Goal: Task Accomplishment & Management: Use online tool/utility

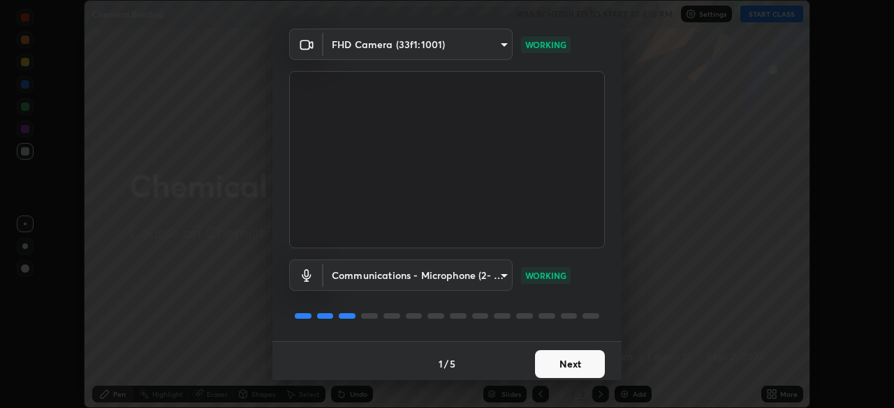
scroll to position [50, 0]
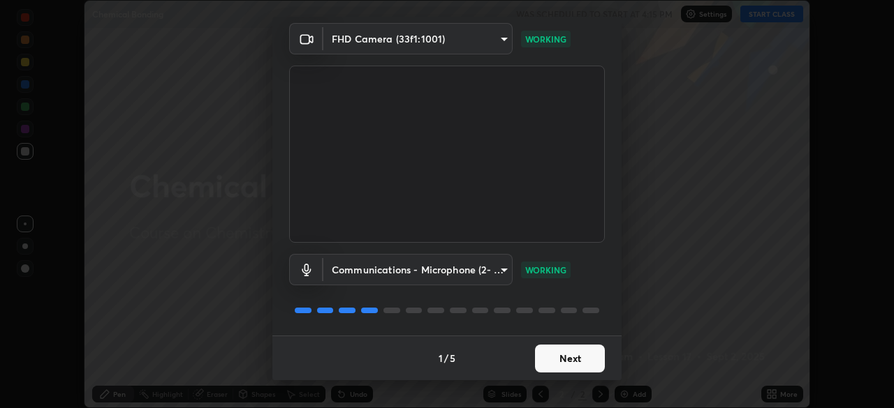
click at [553, 362] on button "Next" at bounding box center [570, 359] width 70 height 28
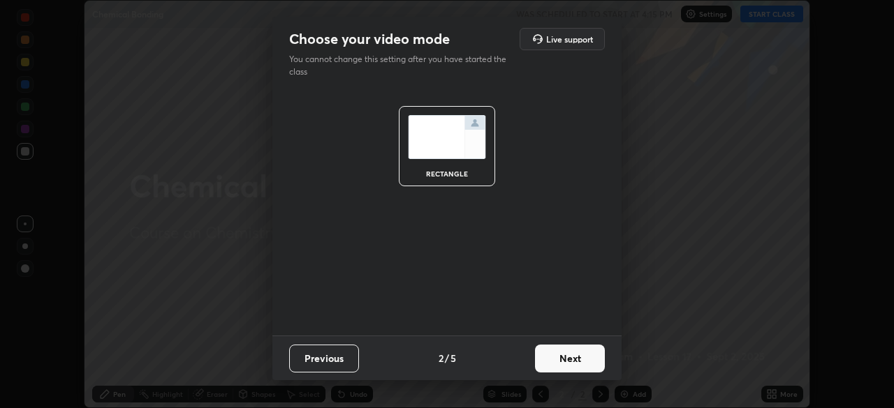
scroll to position [0, 0]
click at [555, 362] on button "Next" at bounding box center [570, 359] width 70 height 28
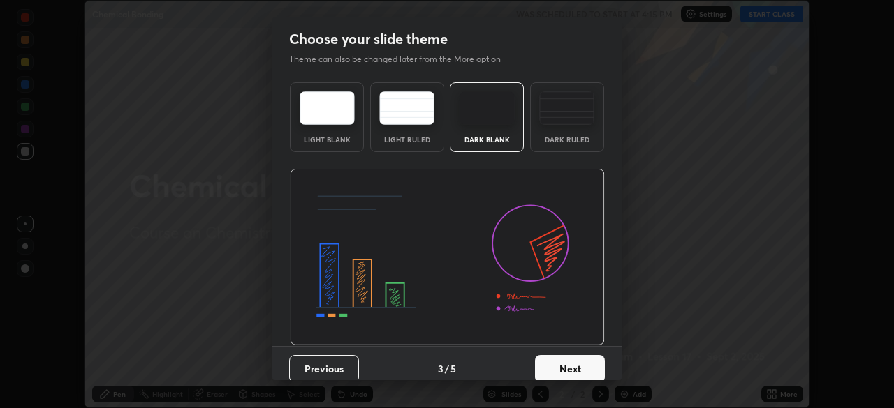
click at [557, 360] on button "Next" at bounding box center [570, 369] width 70 height 28
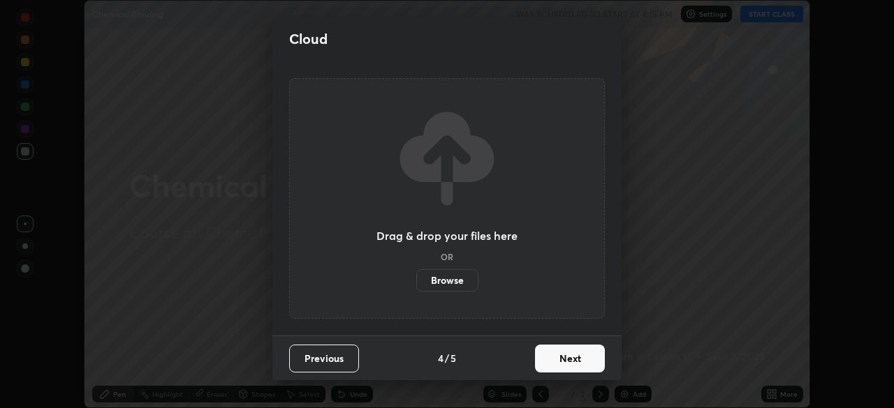
click at [557, 360] on button "Next" at bounding box center [570, 359] width 70 height 28
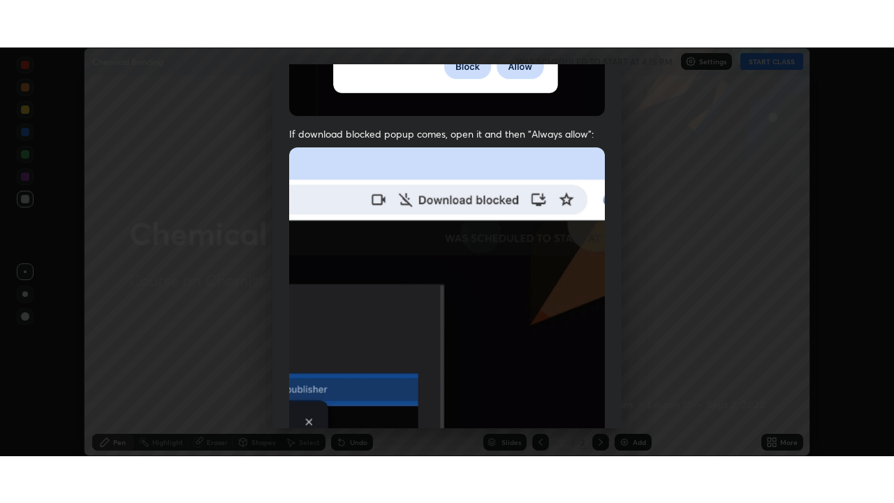
scroll to position [334, 0]
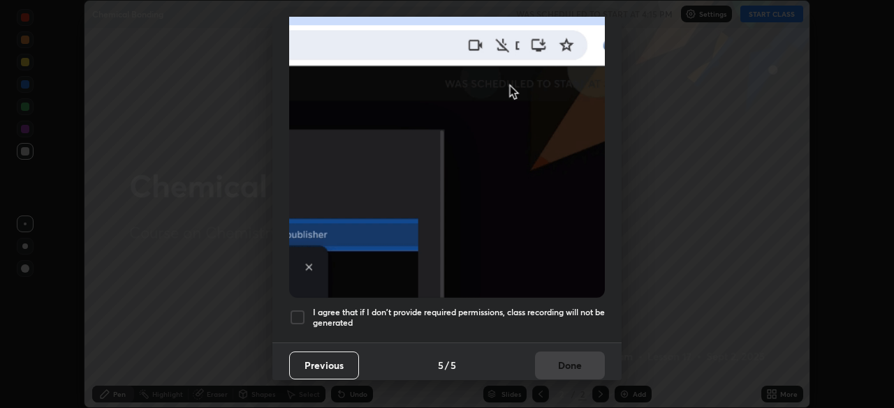
click at [394, 307] on h5 "I agree that if I don't provide required permissions, class recording will not …" at bounding box center [459, 318] width 292 height 22
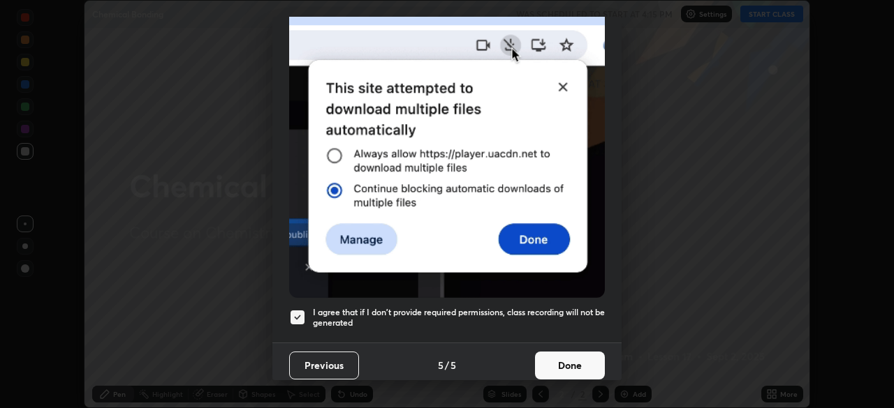
click at [545, 352] on button "Done" at bounding box center [570, 366] width 70 height 28
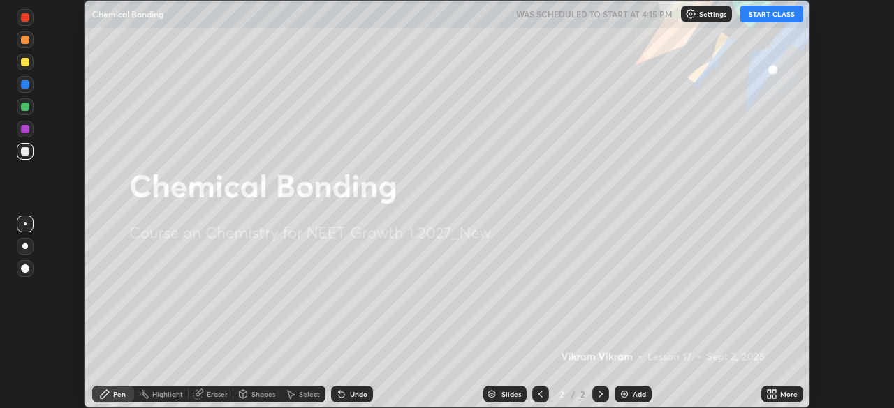
click at [751, 15] on button "START CLASS" at bounding box center [771, 14] width 63 height 17
click at [624, 394] on img at bounding box center [624, 394] width 11 height 11
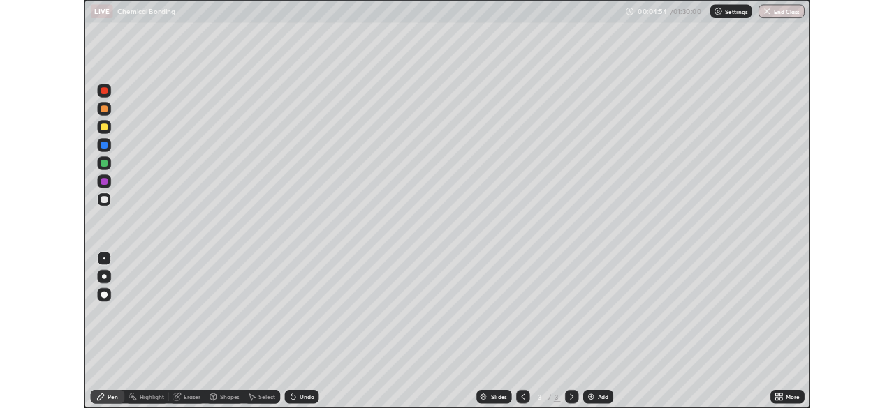
scroll to position [503, 894]
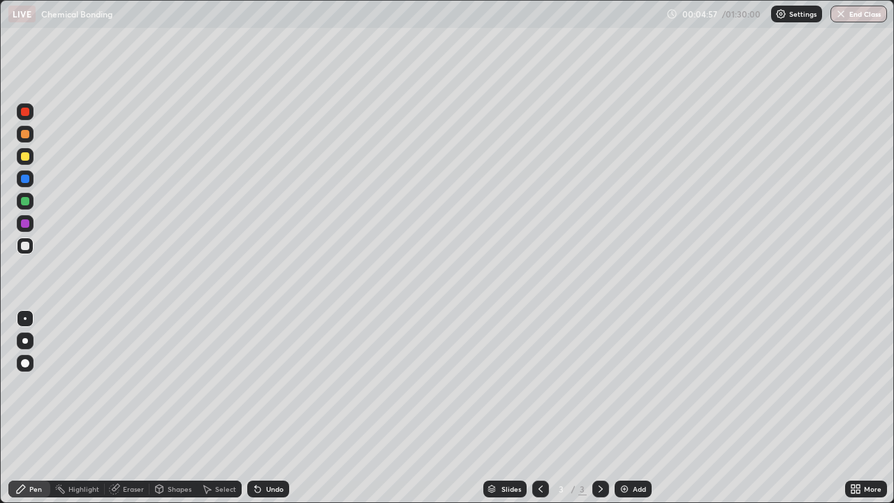
click at [854, 408] on icon at bounding box center [852, 490] width 3 height 3
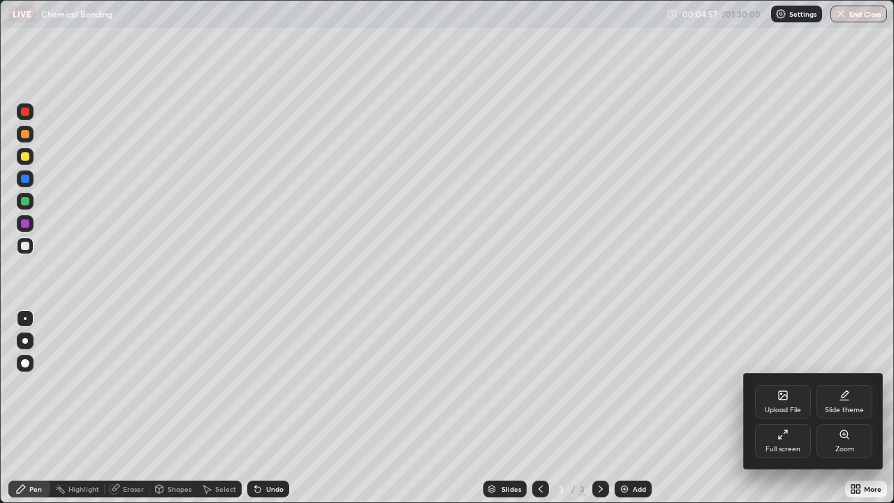
click at [769, 408] on div "Full screen" at bounding box center [783, 441] width 56 height 34
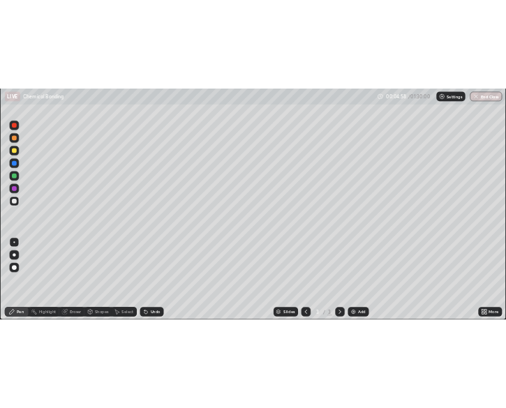
scroll to position [69413, 68928]
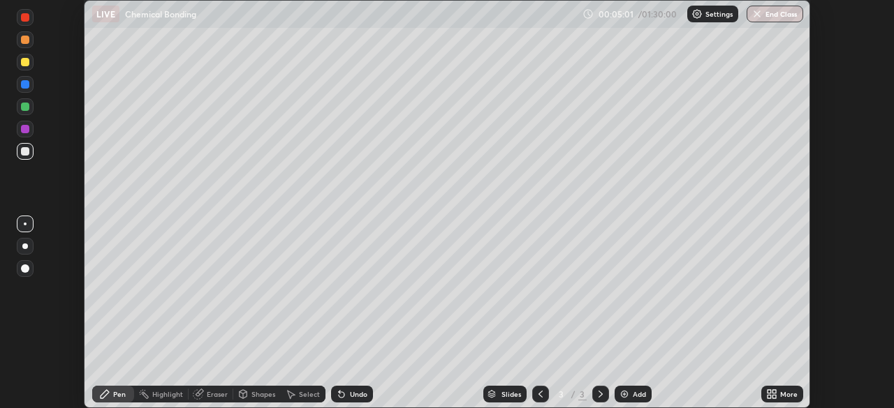
click at [346, 397] on div "Undo" at bounding box center [352, 394] width 42 height 17
click at [346, 399] on div "Undo" at bounding box center [352, 394] width 42 height 17
click at [351, 401] on div "Undo" at bounding box center [352, 394] width 42 height 17
click at [350, 398] on div "Undo" at bounding box center [358, 394] width 17 height 7
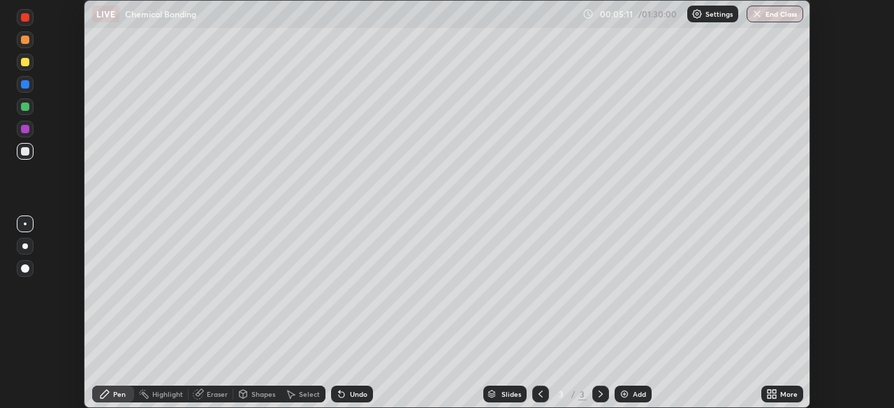
click at [342, 392] on icon at bounding box center [341, 394] width 11 height 11
click at [346, 394] on div "Undo" at bounding box center [352, 394] width 42 height 17
click at [342, 397] on icon at bounding box center [342, 395] width 6 height 6
click at [346, 397] on div "Undo" at bounding box center [352, 394] width 42 height 17
click at [347, 397] on div "Undo" at bounding box center [352, 394] width 42 height 17
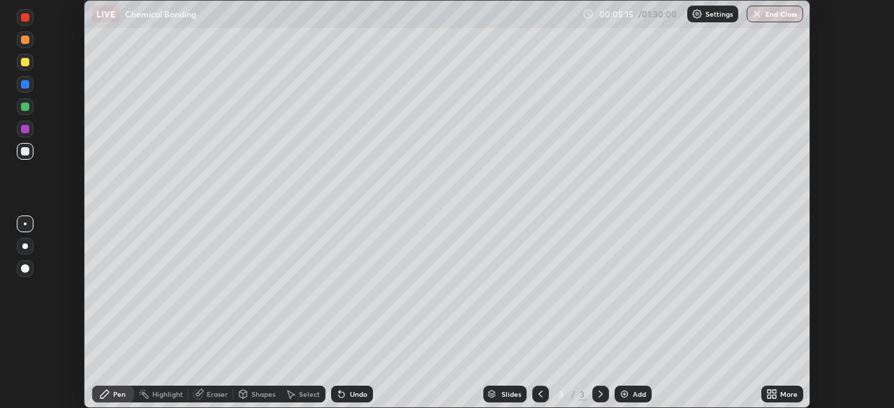
click at [350, 397] on div "Undo" at bounding box center [358, 394] width 17 height 7
click at [350, 398] on div "Undo" at bounding box center [358, 394] width 17 height 7
click at [346, 399] on div "Undo" at bounding box center [352, 394] width 42 height 17
click at [25, 105] on div at bounding box center [25, 107] width 8 height 8
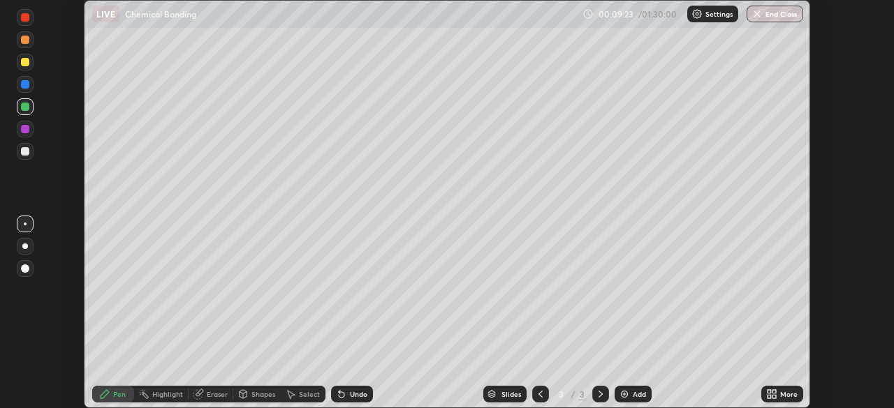
click at [24, 159] on div at bounding box center [25, 151] width 17 height 17
click at [22, 84] on div at bounding box center [25, 84] width 8 height 8
click at [25, 63] on div at bounding box center [25, 62] width 8 height 8
click at [29, 153] on div at bounding box center [25, 151] width 8 height 8
click at [621, 390] on img at bounding box center [624, 394] width 11 height 11
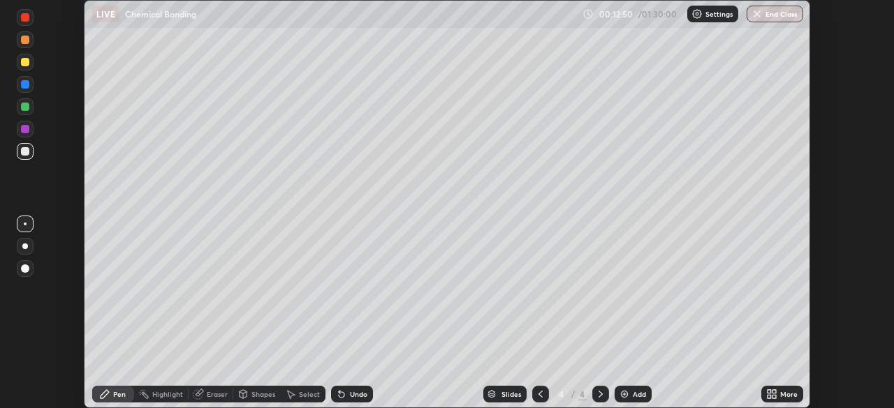
click at [22, 108] on div at bounding box center [25, 107] width 8 height 8
click at [25, 85] on div at bounding box center [25, 84] width 8 height 8
click at [25, 108] on div at bounding box center [25, 107] width 8 height 8
click at [25, 127] on div at bounding box center [25, 129] width 8 height 8
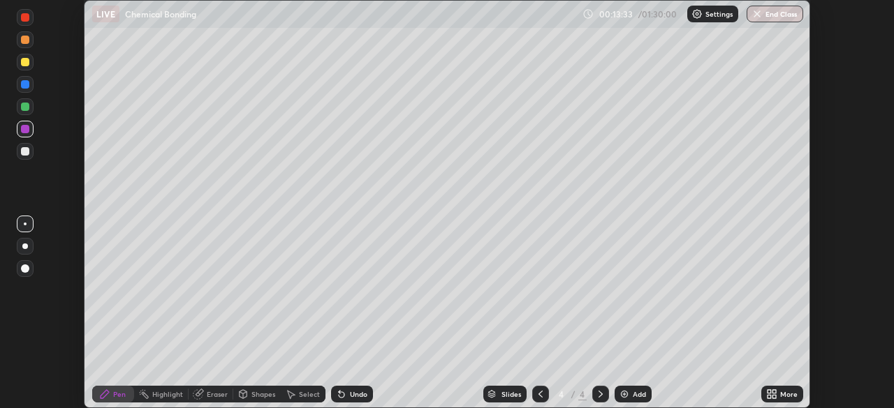
click at [26, 108] on div at bounding box center [25, 107] width 8 height 8
click at [24, 87] on div at bounding box center [25, 84] width 8 height 8
click at [23, 152] on div at bounding box center [25, 151] width 8 height 8
click at [29, 130] on div at bounding box center [25, 129] width 8 height 8
click at [24, 70] on div at bounding box center [25, 62] width 17 height 17
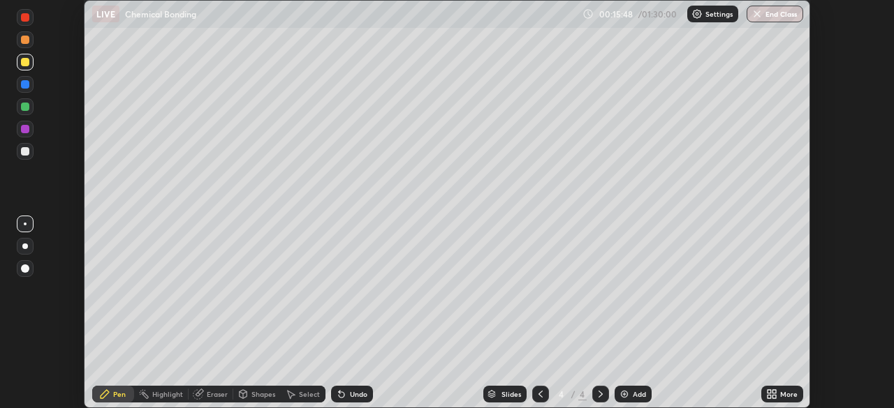
click at [30, 157] on div at bounding box center [25, 151] width 17 height 17
click at [33, 131] on div at bounding box center [25, 129] width 17 height 17
click at [25, 63] on div at bounding box center [25, 62] width 8 height 8
click at [216, 394] on div "Eraser" at bounding box center [217, 394] width 21 height 7
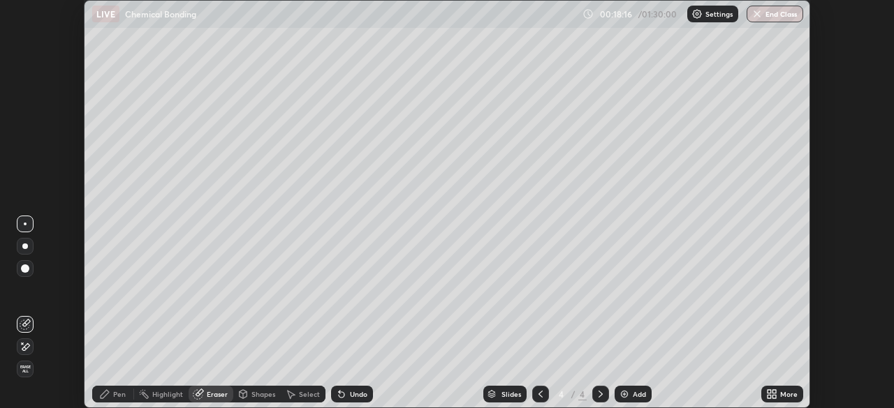
click at [27, 346] on icon at bounding box center [25, 347] width 11 height 12
click at [112, 400] on div "Pen" at bounding box center [113, 394] width 42 height 17
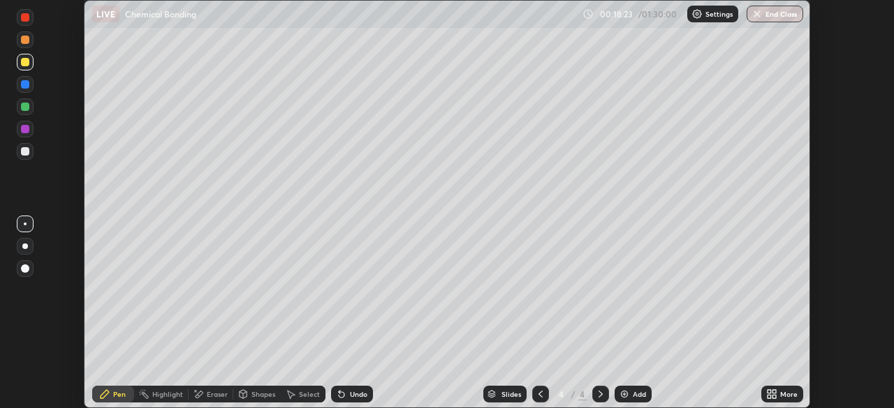
click at [23, 151] on div at bounding box center [25, 151] width 8 height 8
click at [21, 64] on div at bounding box center [25, 62] width 8 height 8
click at [213, 394] on div "Eraser" at bounding box center [217, 394] width 21 height 7
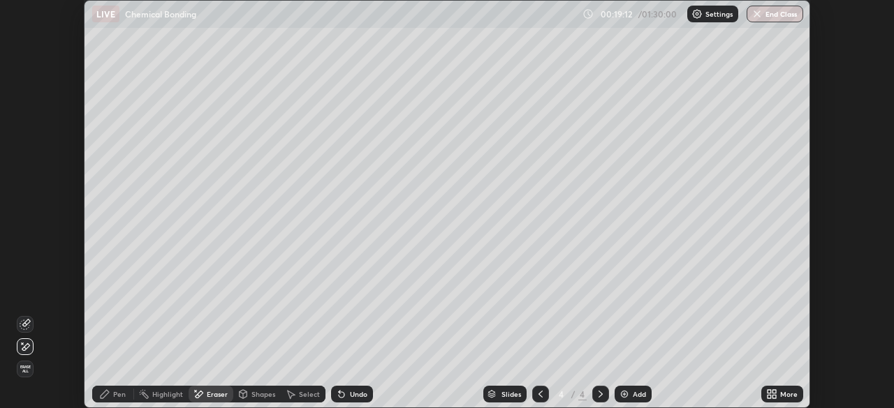
click at [110, 401] on div "Pen" at bounding box center [113, 394] width 42 height 17
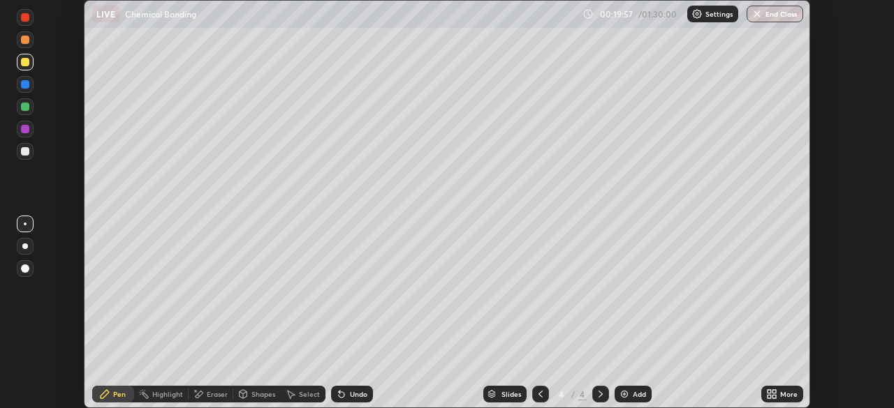
click at [599, 394] on icon at bounding box center [600, 394] width 11 height 11
click at [621, 399] on img at bounding box center [624, 394] width 11 height 11
click at [26, 112] on div at bounding box center [25, 106] width 17 height 17
click at [348, 399] on div "Undo" at bounding box center [352, 394] width 42 height 17
click at [20, 84] on div at bounding box center [25, 84] width 17 height 17
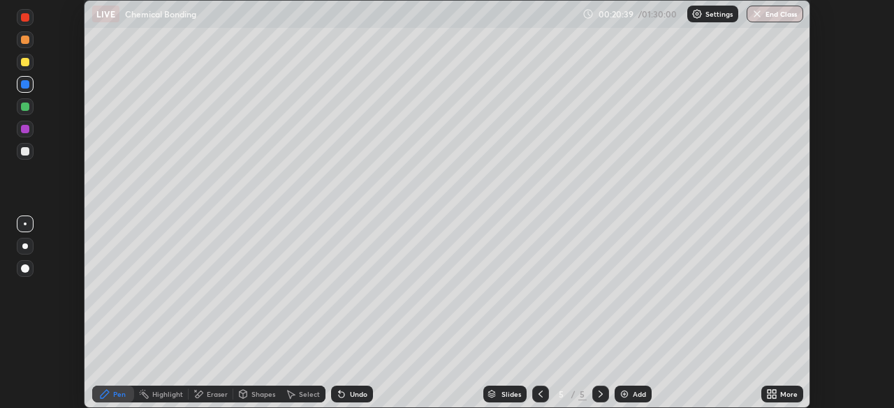
click at [24, 127] on div at bounding box center [25, 129] width 8 height 8
click at [26, 154] on div at bounding box center [25, 151] width 8 height 8
click at [25, 129] on div at bounding box center [25, 129] width 8 height 8
click at [26, 64] on div at bounding box center [25, 62] width 8 height 8
click at [627, 389] on img at bounding box center [624, 394] width 11 height 11
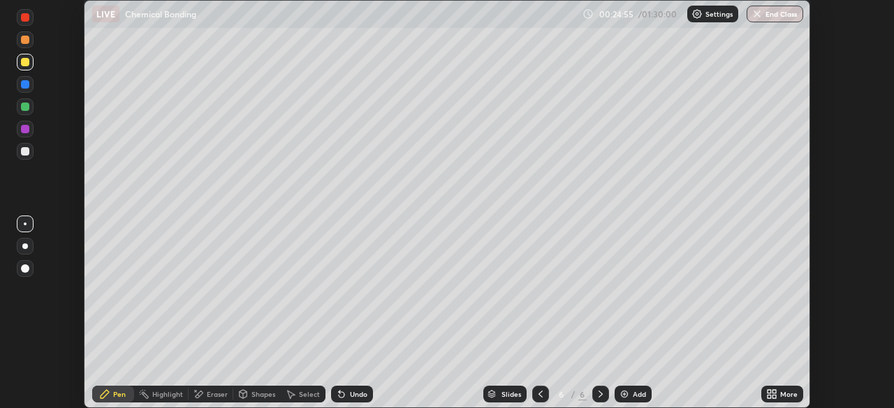
click at [25, 40] on div at bounding box center [25, 40] width 8 height 8
click at [350, 392] on div "Undo" at bounding box center [358, 394] width 17 height 7
click at [28, 132] on div at bounding box center [25, 129] width 8 height 8
click at [26, 152] on div at bounding box center [25, 151] width 8 height 8
click at [29, 127] on div at bounding box center [25, 129] width 8 height 8
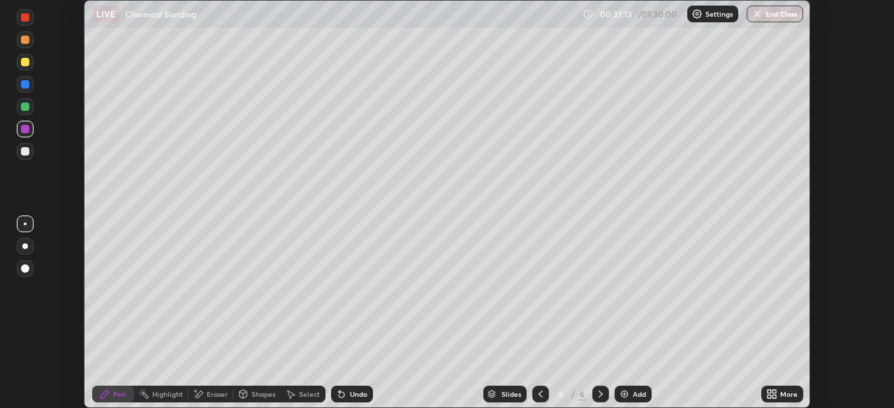
click at [22, 108] on div at bounding box center [25, 107] width 8 height 8
click at [363, 392] on div "Undo" at bounding box center [358, 394] width 17 height 7
click at [634, 391] on div "Add" at bounding box center [639, 394] width 13 height 7
click at [25, 67] on div at bounding box center [25, 62] width 17 height 17
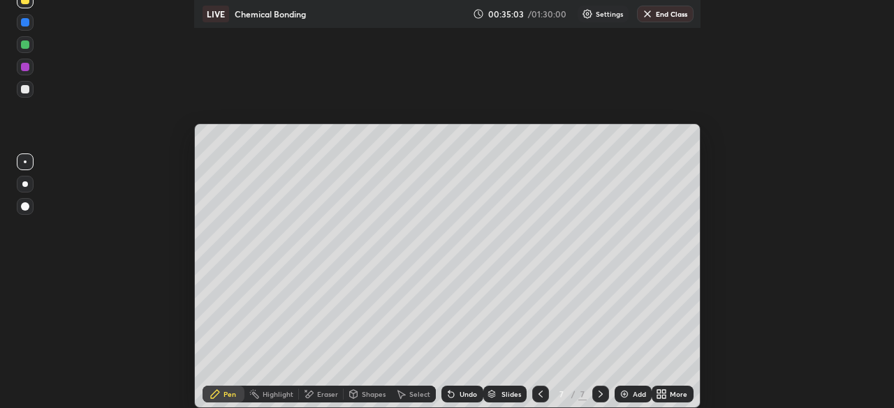
scroll to position [408, 894]
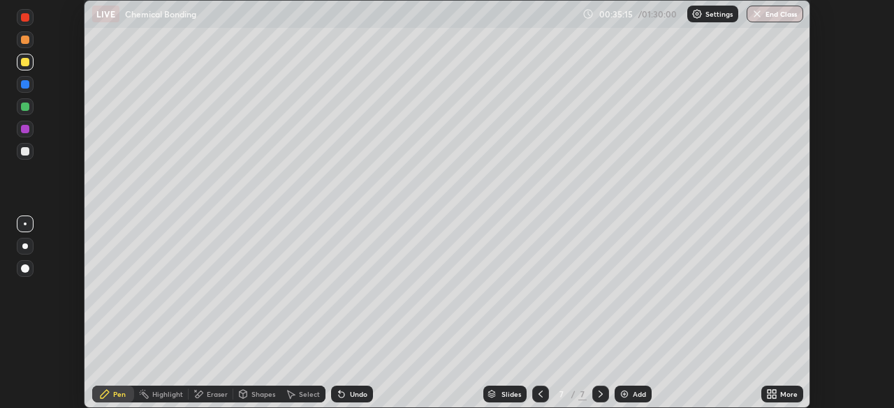
click at [66, 313] on div "Setting up your live class" at bounding box center [447, 204] width 894 height 408
click at [27, 112] on div at bounding box center [25, 106] width 17 height 17
click at [24, 153] on div at bounding box center [25, 151] width 8 height 8
click at [24, 63] on div at bounding box center [25, 62] width 8 height 8
click at [218, 394] on div "Eraser" at bounding box center [217, 394] width 21 height 7
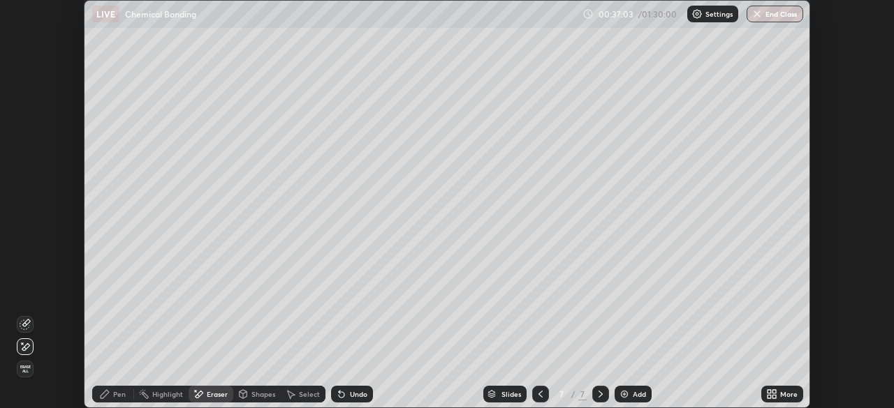
click at [119, 393] on div "Pen" at bounding box center [119, 394] width 13 height 7
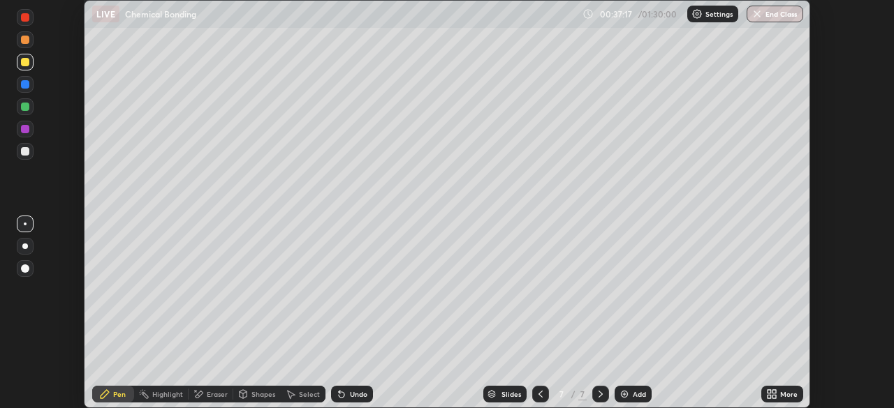
click at [26, 131] on div at bounding box center [25, 129] width 8 height 8
click at [29, 150] on div at bounding box center [25, 151] width 8 height 8
click at [28, 61] on div at bounding box center [25, 62] width 8 height 8
click at [215, 395] on div "Eraser" at bounding box center [217, 394] width 21 height 7
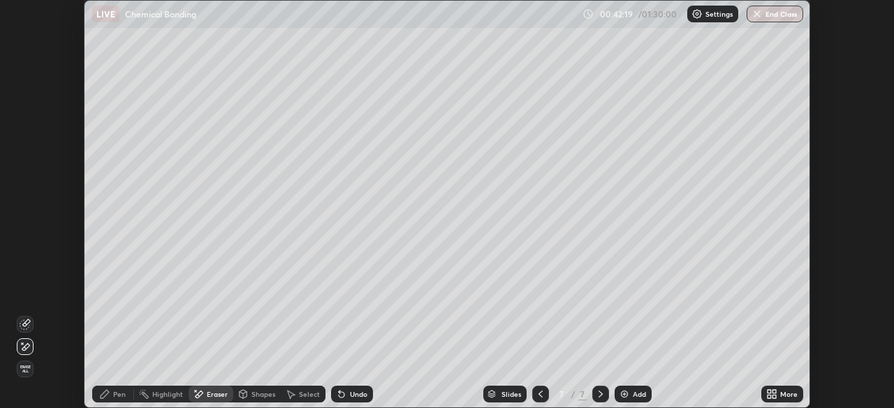
click at [119, 396] on div "Pen" at bounding box center [119, 394] width 13 height 7
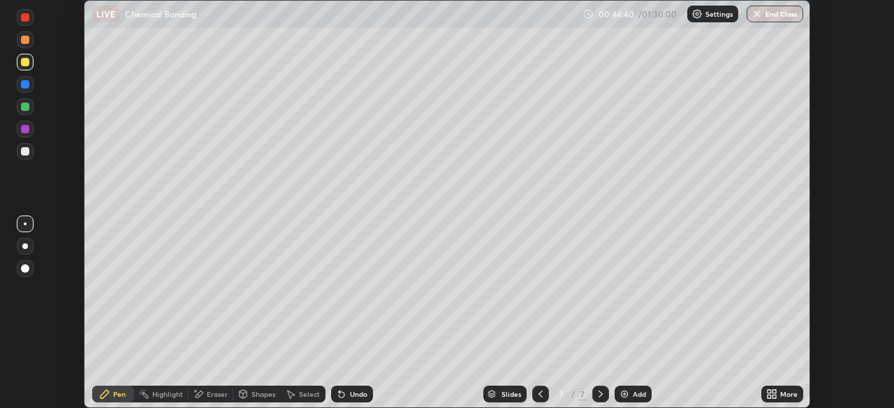
click at [630, 394] on div "Add" at bounding box center [632, 394] width 37 height 17
click at [26, 107] on div at bounding box center [25, 107] width 8 height 8
click at [24, 153] on div at bounding box center [25, 151] width 8 height 8
click at [24, 84] on div at bounding box center [25, 84] width 8 height 8
click at [24, 150] on div at bounding box center [25, 151] width 8 height 8
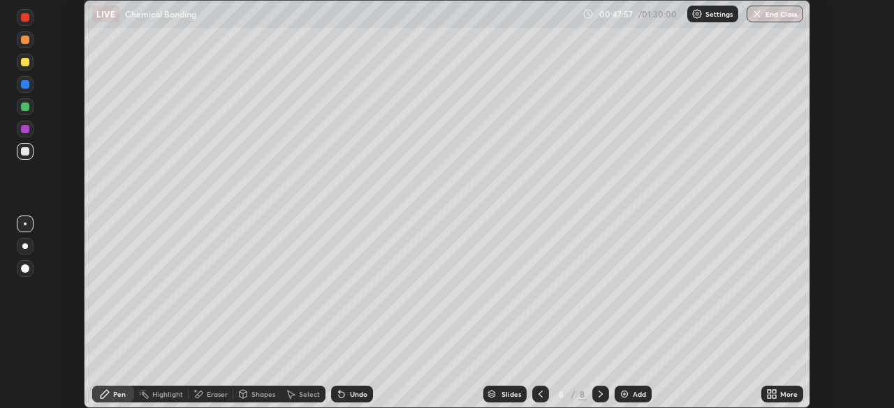
click at [26, 129] on div at bounding box center [25, 129] width 8 height 8
click at [24, 152] on div at bounding box center [25, 151] width 8 height 8
click at [25, 39] on div at bounding box center [25, 40] width 8 height 8
click at [27, 150] on div at bounding box center [25, 151] width 8 height 8
click at [622, 398] on img at bounding box center [624, 394] width 11 height 11
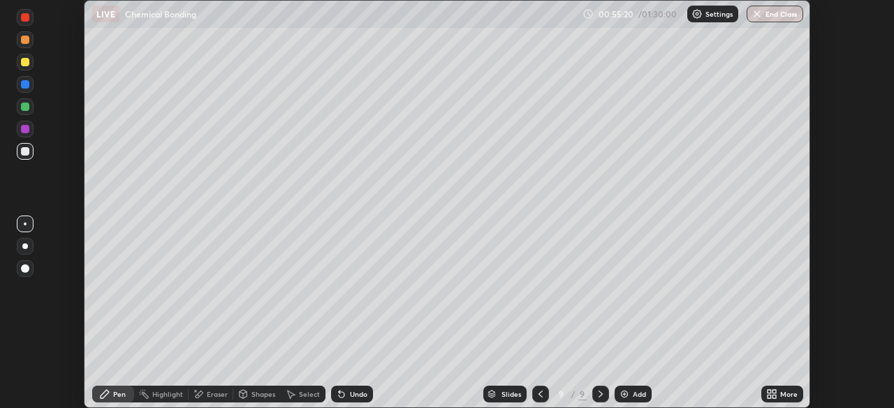
click at [25, 63] on div at bounding box center [25, 62] width 8 height 8
click at [212, 396] on div "Eraser" at bounding box center [217, 394] width 21 height 7
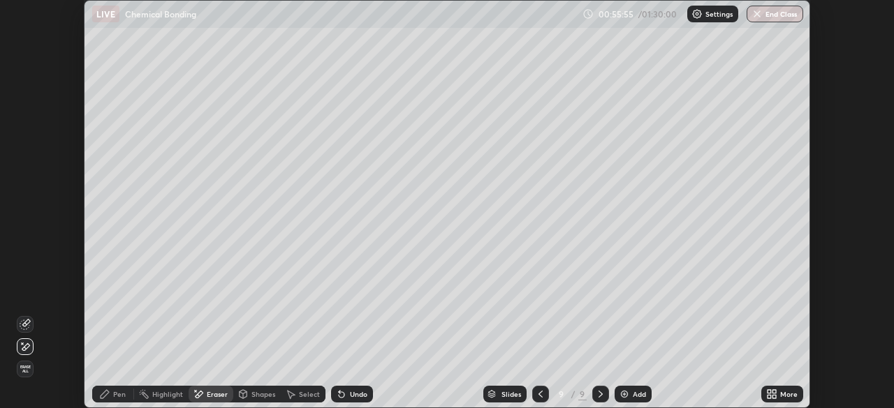
click at [107, 397] on icon at bounding box center [104, 394] width 11 height 11
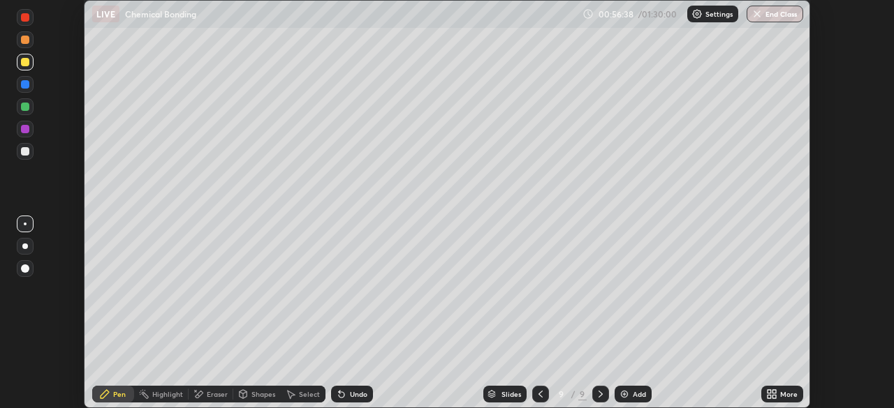
click at [621, 401] on div "Add" at bounding box center [632, 394] width 37 height 17
click at [25, 87] on div at bounding box center [25, 84] width 8 height 8
click at [28, 42] on div at bounding box center [25, 40] width 8 height 8
click at [27, 128] on div at bounding box center [25, 129] width 8 height 8
click at [204, 400] on div "Eraser" at bounding box center [211, 394] width 45 height 17
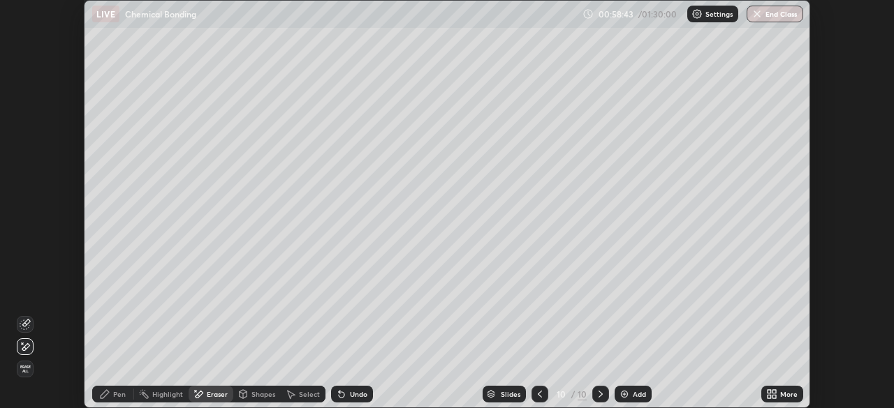
click at [24, 367] on span "Erase all" at bounding box center [24, 369] width 15 height 8
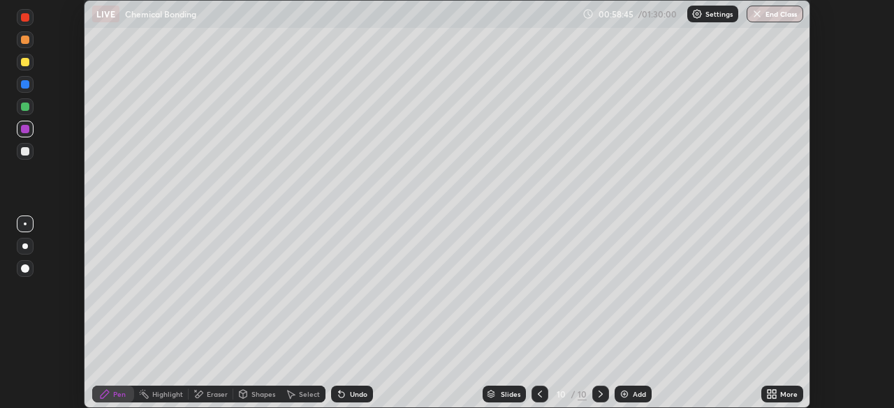
click at [110, 391] on div "Pen" at bounding box center [113, 394] width 42 height 17
click at [28, 151] on div at bounding box center [25, 151] width 8 height 8
click at [27, 82] on div at bounding box center [25, 84] width 8 height 8
click at [26, 109] on div at bounding box center [25, 107] width 8 height 8
click at [26, 66] on div at bounding box center [25, 62] width 8 height 8
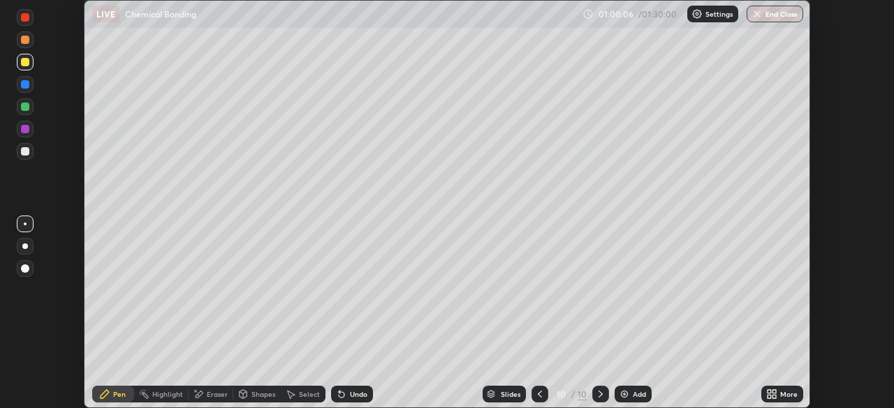
click at [27, 43] on div at bounding box center [25, 40] width 8 height 8
click at [27, 150] on div at bounding box center [25, 151] width 8 height 8
click at [25, 108] on div at bounding box center [25, 107] width 8 height 8
click at [624, 394] on img at bounding box center [624, 394] width 11 height 11
click at [28, 64] on div at bounding box center [25, 62] width 8 height 8
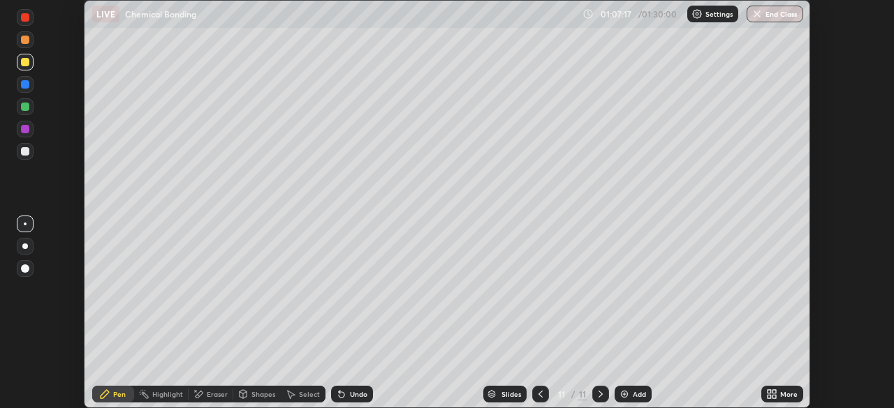
click at [20, 154] on div at bounding box center [25, 151] width 17 height 17
click at [22, 135] on div at bounding box center [25, 129] width 17 height 17
click at [25, 108] on div at bounding box center [25, 107] width 8 height 8
click at [212, 394] on div "Eraser" at bounding box center [217, 394] width 21 height 7
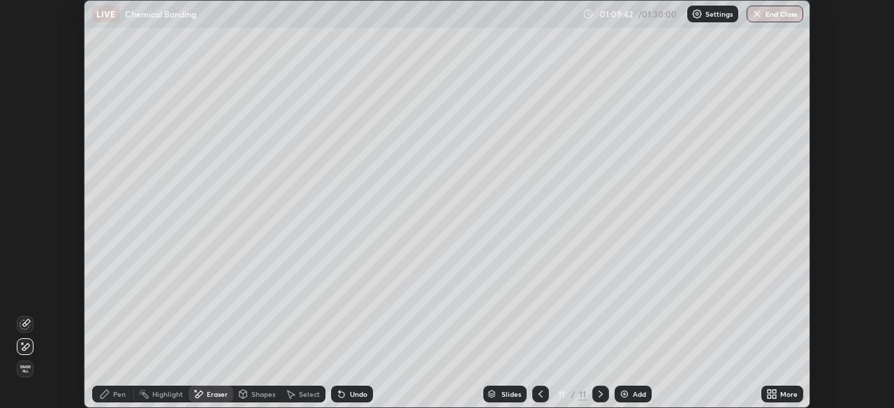
click at [115, 394] on div "Pen" at bounding box center [119, 394] width 13 height 7
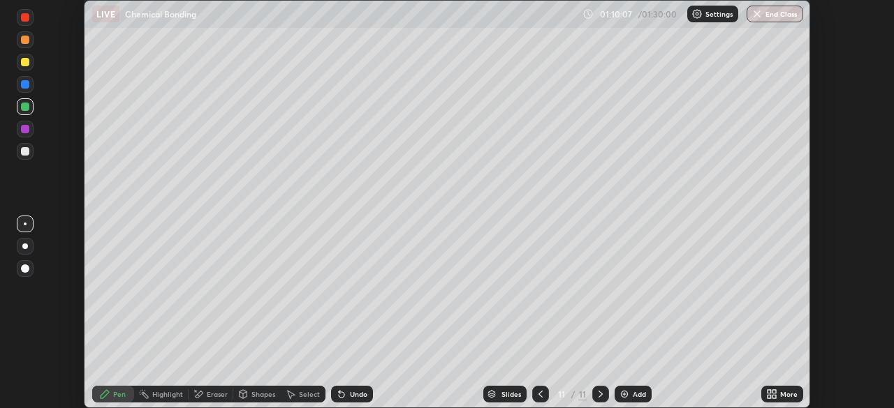
click at [354, 389] on div "Undo" at bounding box center [352, 394] width 42 height 17
click at [346, 390] on div "Undo" at bounding box center [352, 394] width 42 height 17
click at [27, 128] on div at bounding box center [25, 129] width 8 height 8
click at [24, 150] on div at bounding box center [25, 151] width 8 height 8
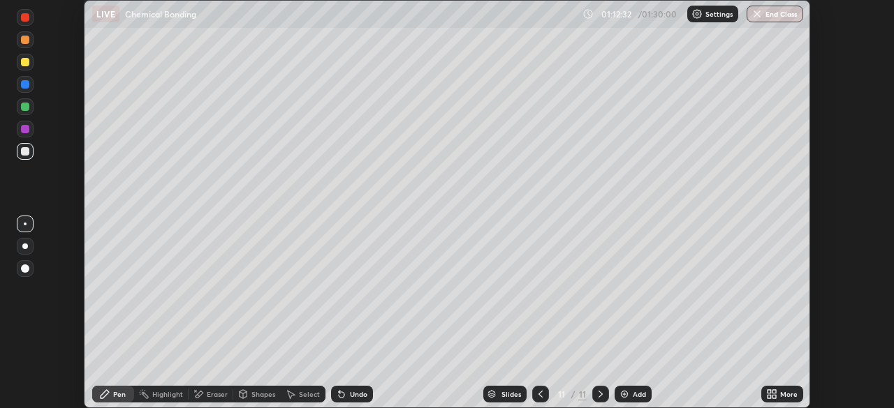
click at [350, 394] on div "Undo" at bounding box center [358, 394] width 17 height 7
click at [633, 394] on div "Add" at bounding box center [639, 394] width 13 height 7
click at [25, 63] on div at bounding box center [25, 62] width 8 height 8
click at [27, 152] on div at bounding box center [25, 151] width 8 height 8
click at [23, 91] on div at bounding box center [25, 84] width 17 height 17
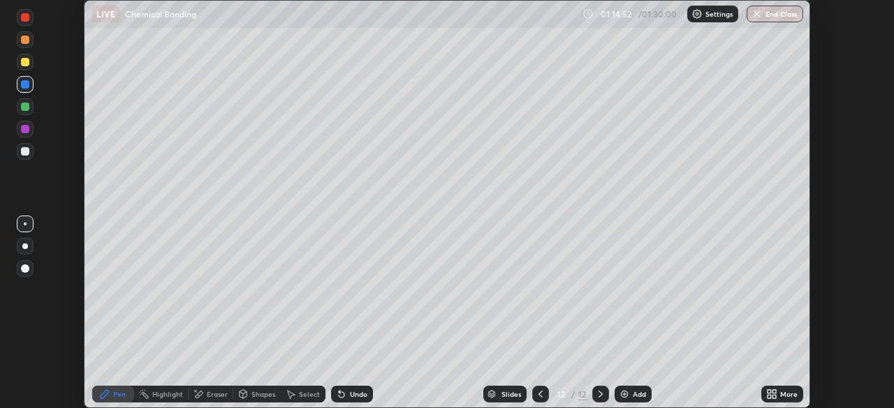
click at [339, 395] on icon at bounding box center [342, 395] width 6 height 6
click at [26, 130] on div at bounding box center [25, 129] width 8 height 8
click at [344, 394] on icon at bounding box center [341, 394] width 11 height 11
click at [26, 61] on div at bounding box center [25, 62] width 8 height 8
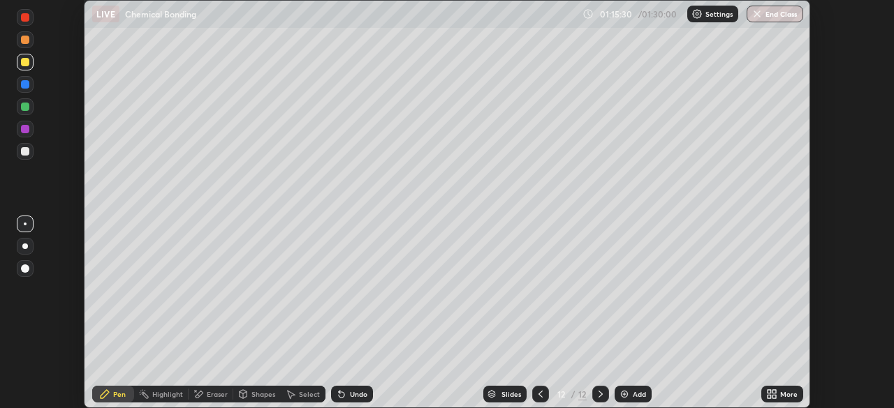
click at [27, 43] on div at bounding box center [25, 40] width 8 height 8
click at [23, 87] on div at bounding box center [25, 84] width 8 height 8
click at [28, 21] on div at bounding box center [25, 17] width 17 height 17
click at [24, 155] on div at bounding box center [25, 151] width 8 height 8
click at [359, 394] on div "Undo" at bounding box center [358, 394] width 17 height 7
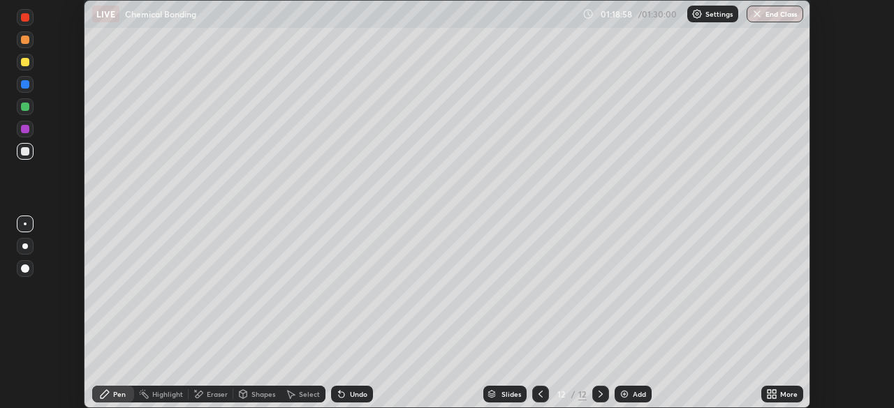
click at [356, 394] on div "Undo" at bounding box center [358, 394] width 17 height 7
click at [361, 396] on div "Undo" at bounding box center [358, 394] width 17 height 7
click at [616, 395] on div "Add" at bounding box center [632, 394] width 37 height 17
click at [759, 18] on img "button" at bounding box center [757, 13] width 11 height 11
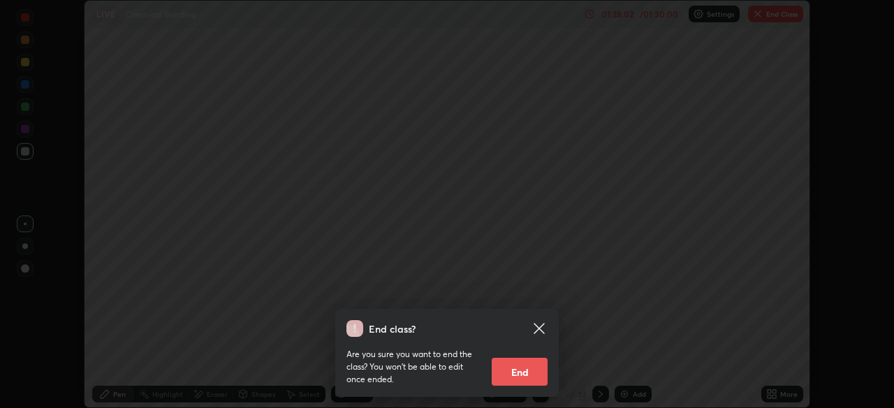
click at [513, 370] on button "End" at bounding box center [520, 372] width 56 height 28
